Goal: Information Seeking & Learning: Learn about a topic

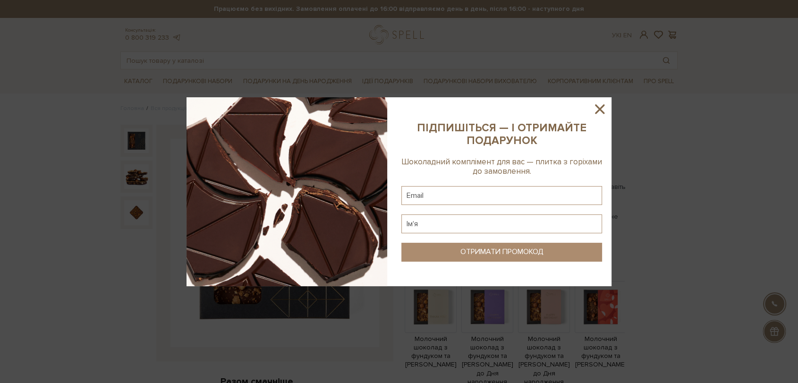
drag, startPoint x: 599, startPoint y: 105, endPoint x: 589, endPoint y: 102, distance: 10.9
click at [596, 104] on icon at bounding box center [600, 109] width 16 height 16
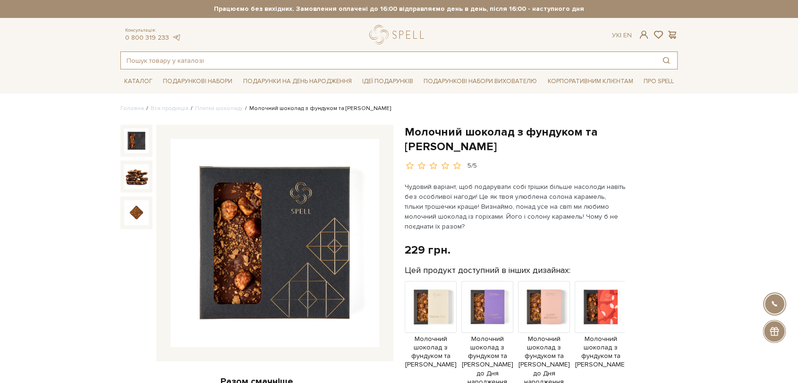
click at [323, 64] on input "text" at bounding box center [388, 60] width 535 height 17
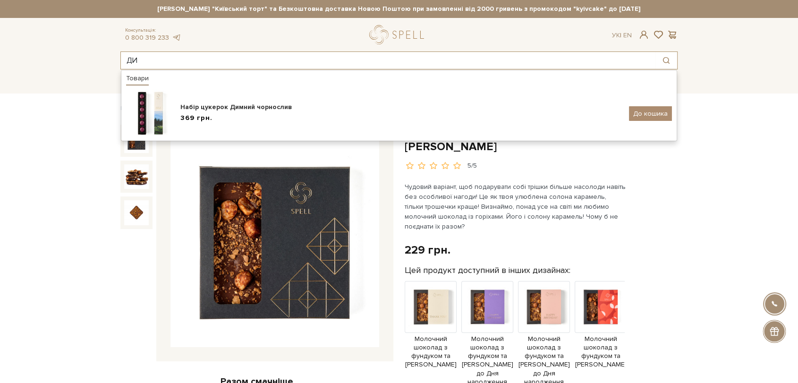
type input "Д"
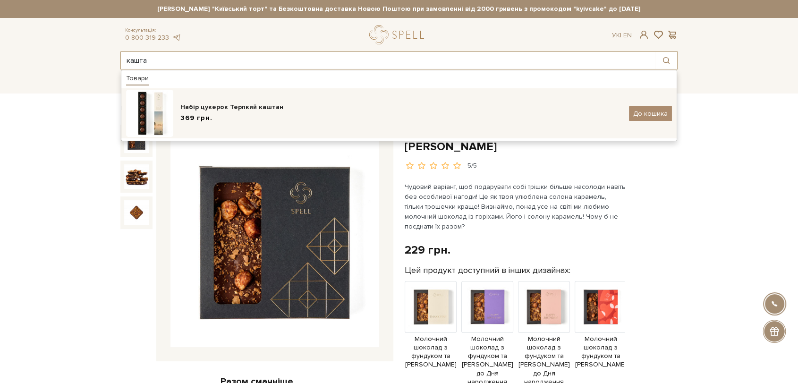
type input "кашта"
click at [236, 110] on div "Набір цукерок Терпкий каштан" at bounding box center [401, 106] width 442 height 9
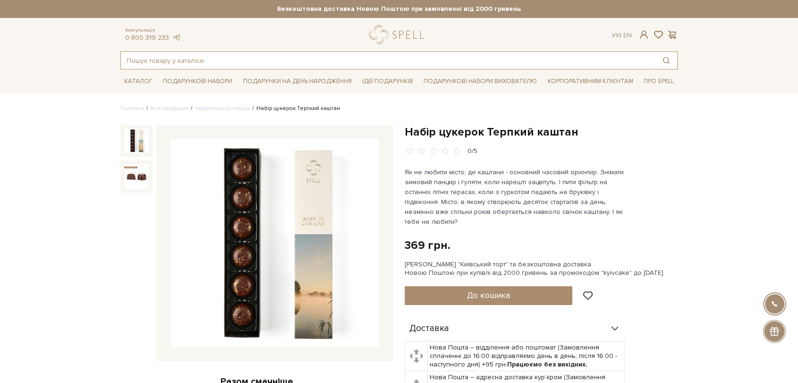
click at [204, 60] on input "text" at bounding box center [388, 60] width 535 height 17
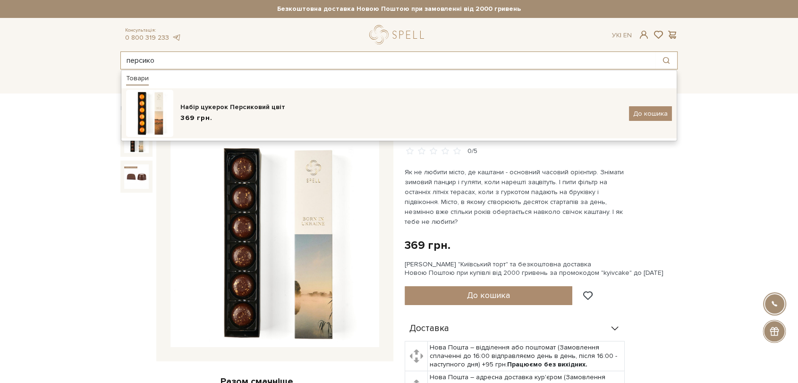
type input "персико"
click at [259, 118] on div "369 грн." at bounding box center [401, 118] width 442 height 10
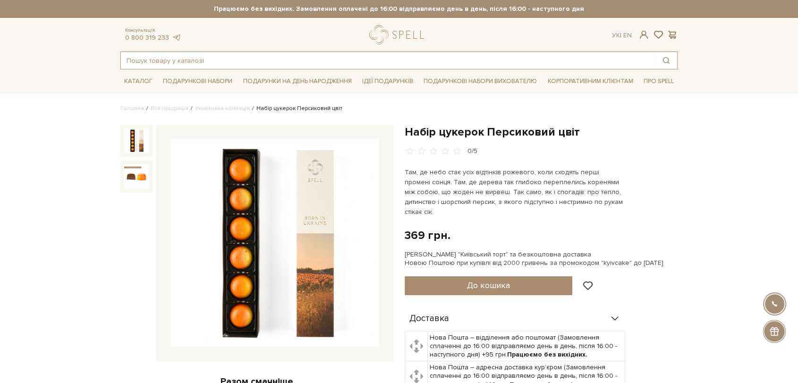
click at [260, 57] on input "text" at bounding box center [388, 60] width 535 height 17
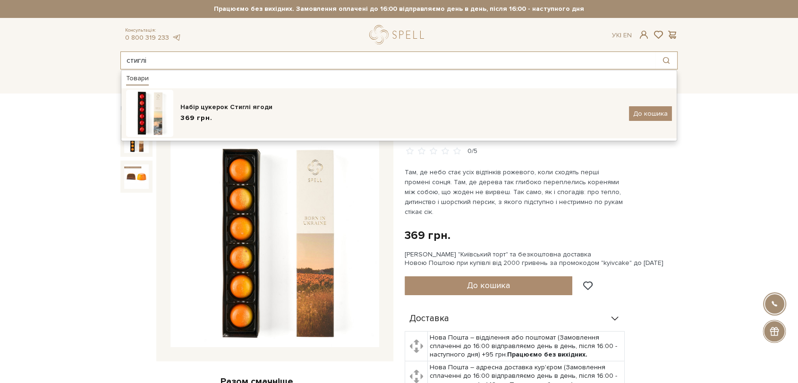
type input "стиглі"
click at [272, 109] on div "Набір цукерок Стиглі ягоди" at bounding box center [401, 106] width 442 height 9
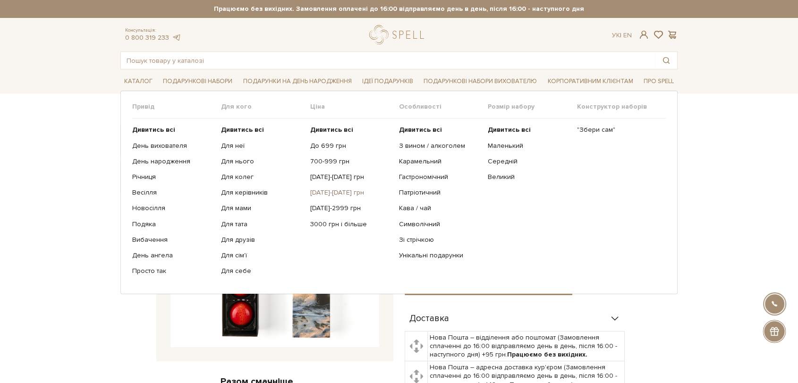
click at [321, 195] on link "[DATE]-[DATE] грн" at bounding box center [351, 192] width 82 height 8
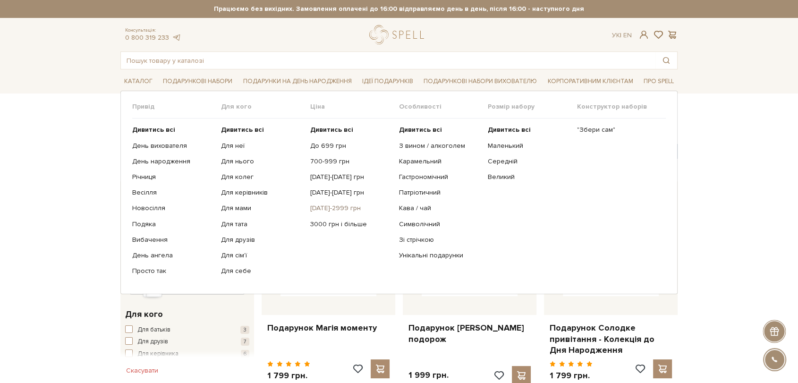
click at [320, 205] on link "[DATE]-2999 грн" at bounding box center [351, 208] width 82 height 8
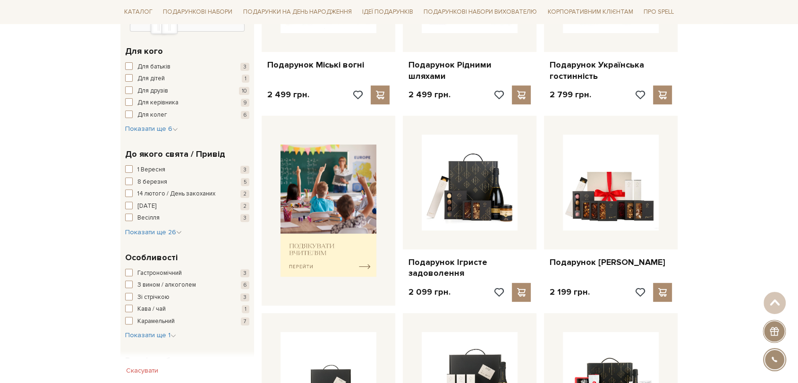
scroll to position [262, 0]
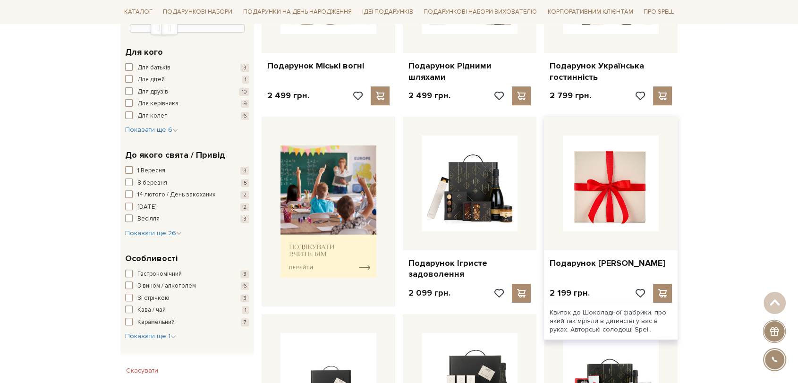
click at [638, 170] on img at bounding box center [611, 184] width 96 height 96
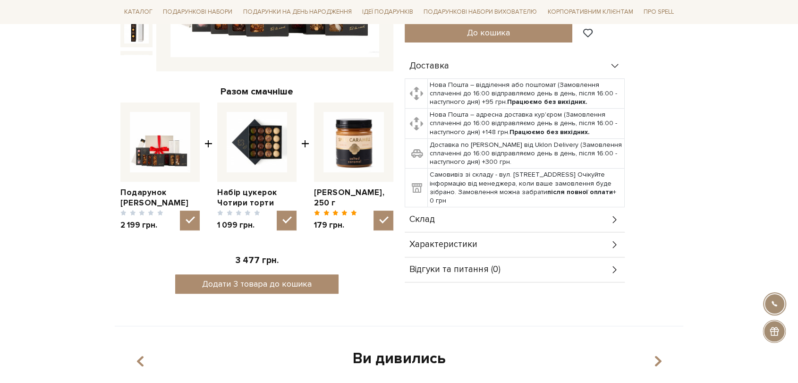
scroll to position [314, 0]
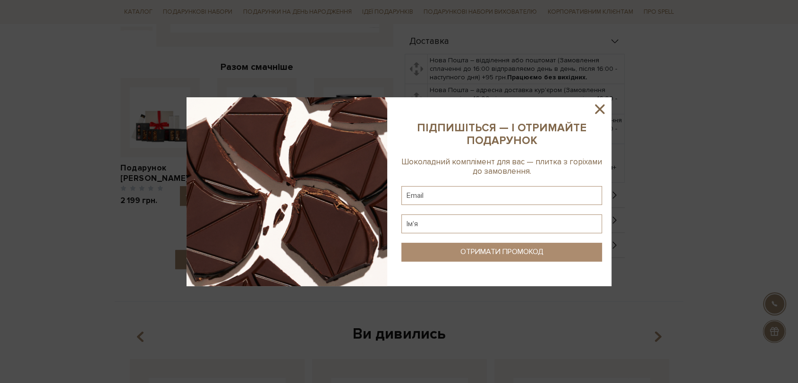
click at [601, 104] on icon at bounding box center [600, 109] width 16 height 16
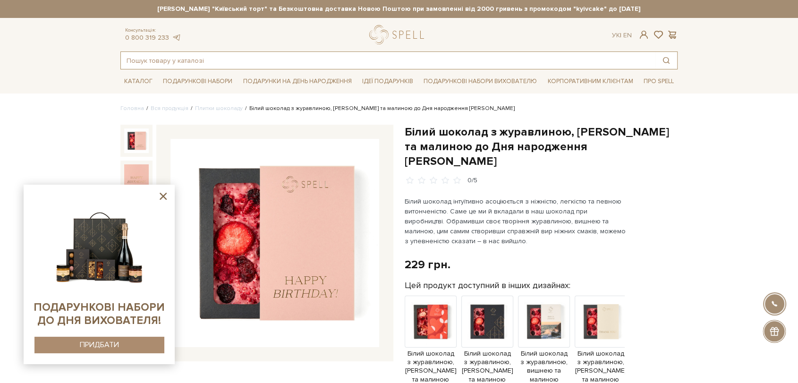
click at [341, 59] on input "text" at bounding box center [388, 60] width 535 height 17
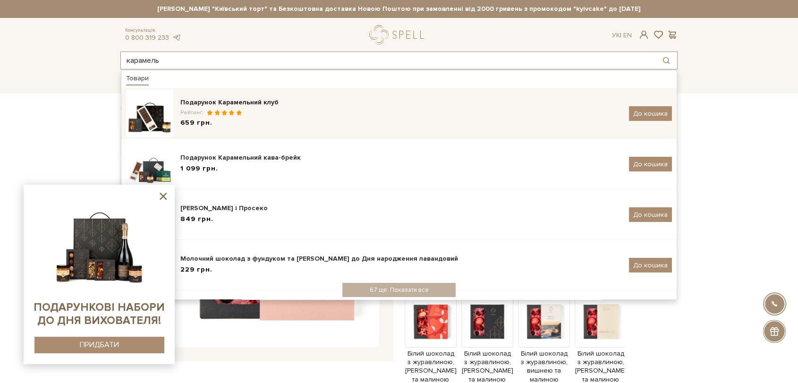
type input "карамель"
click at [290, 106] on div "Подарунок Карамельний клуб" at bounding box center [401, 102] width 442 height 9
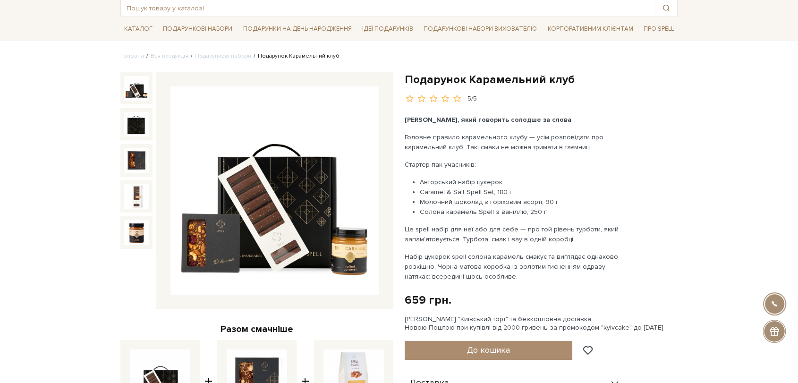
click at [287, 167] on img at bounding box center [274, 190] width 209 height 209
